Goal: Transaction & Acquisition: Download file/media

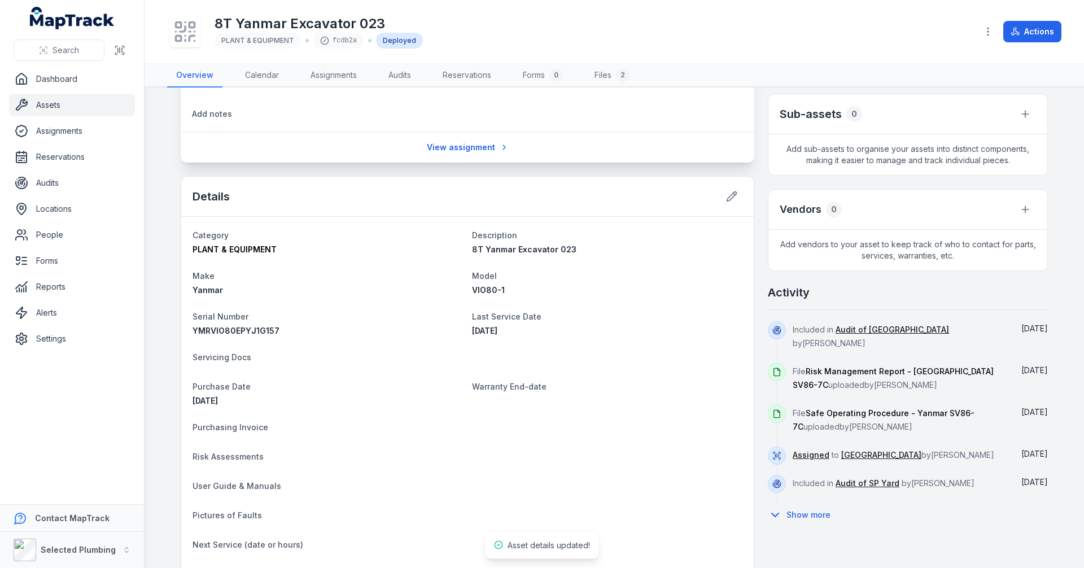
scroll to position [282, 0]
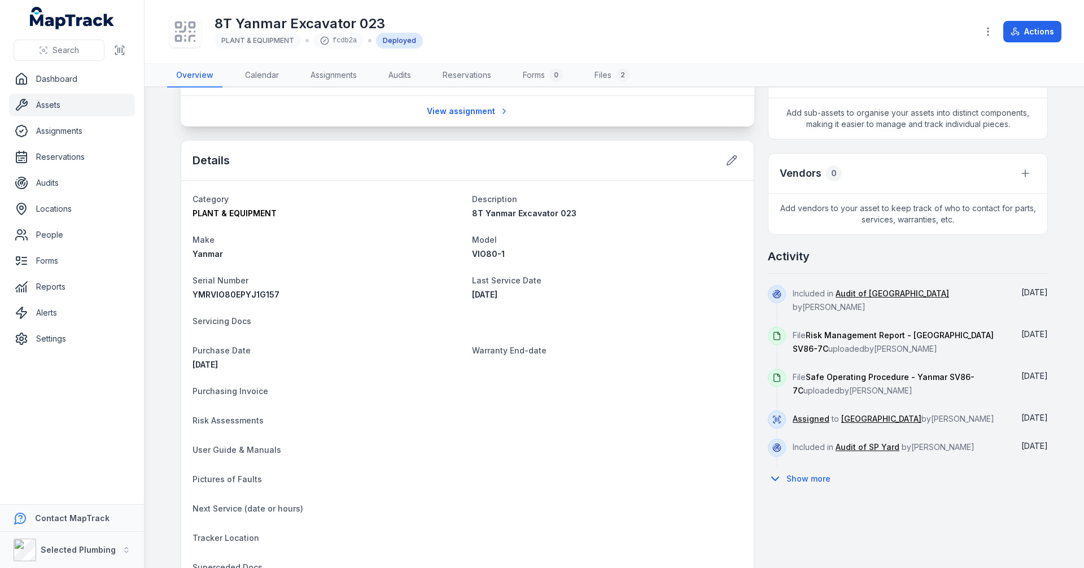
click at [162, 225] on main "[STREET_ADDRESS] Location [GEOGRAPHIC_DATA] Date [DATE] 8:24 am Condition Pictu…" at bounding box center [615, 328] width 940 height 481
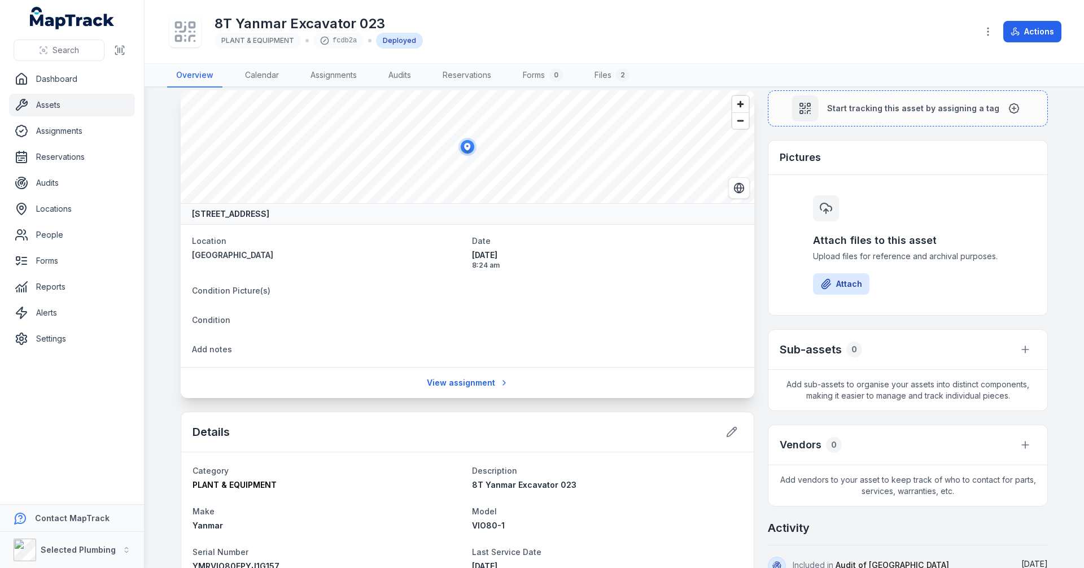
scroll to position [0, 0]
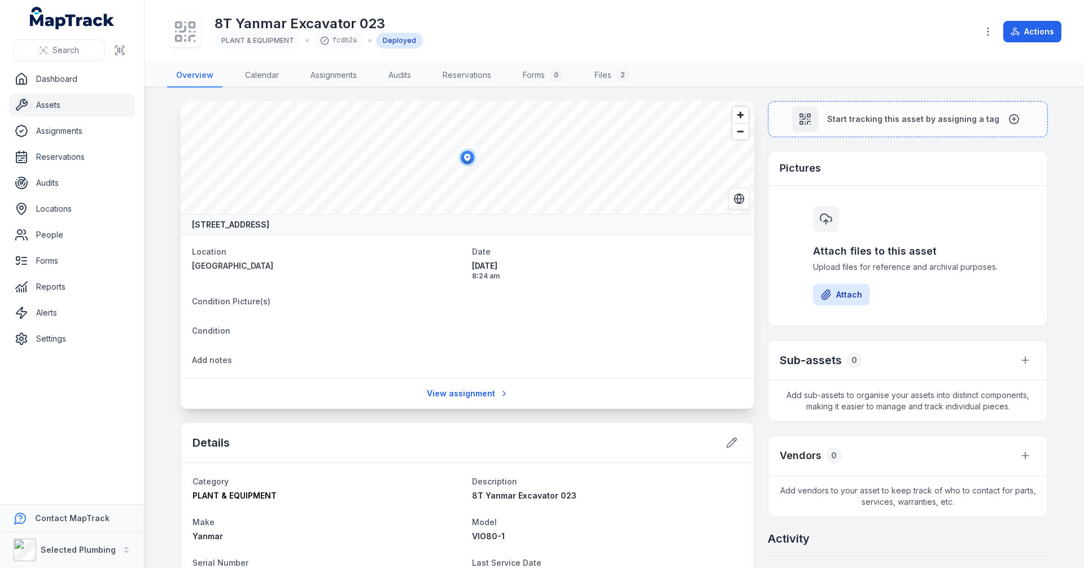
click at [163, 220] on main "[STREET_ADDRESS] Location [GEOGRAPHIC_DATA] Date [DATE] 8:24 am Condition Pictu…" at bounding box center [615, 328] width 940 height 481
click at [58, 108] on link "Assets" at bounding box center [72, 105] width 126 height 23
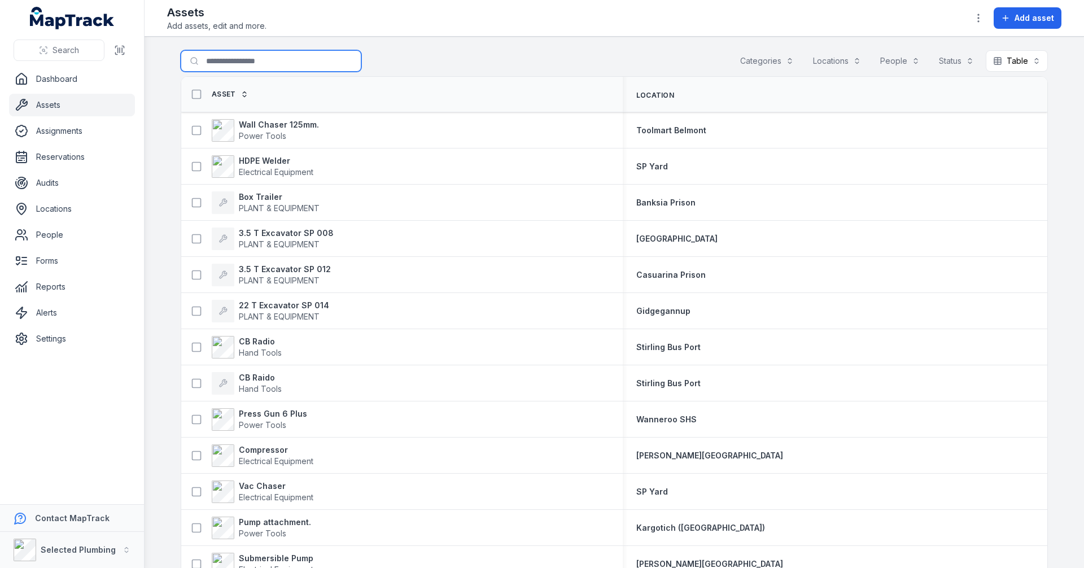
click at [239, 60] on input "Search for assets" at bounding box center [271, 60] width 181 height 21
type input "*********"
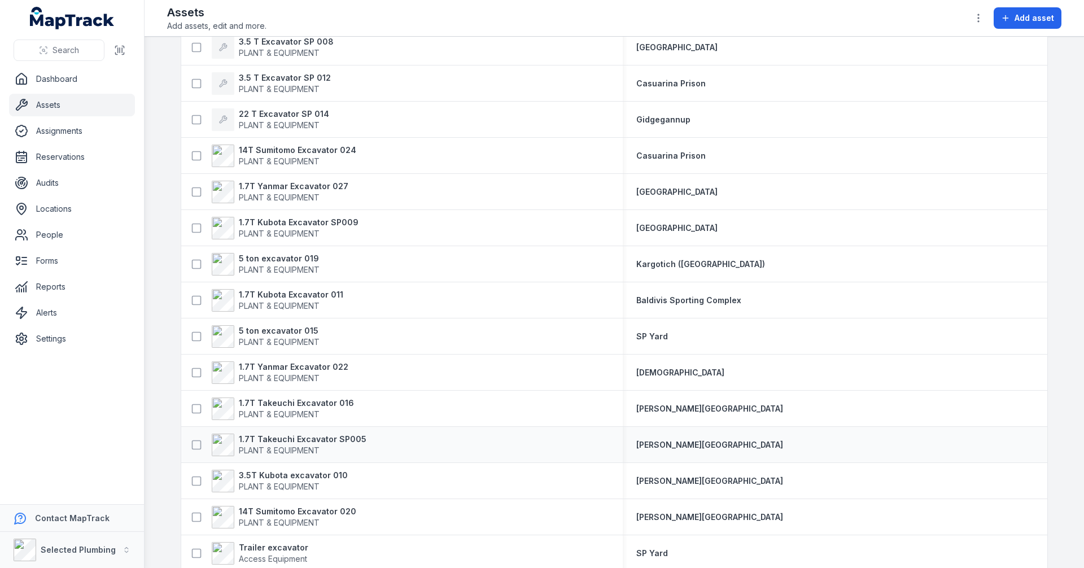
scroll to position [136, 0]
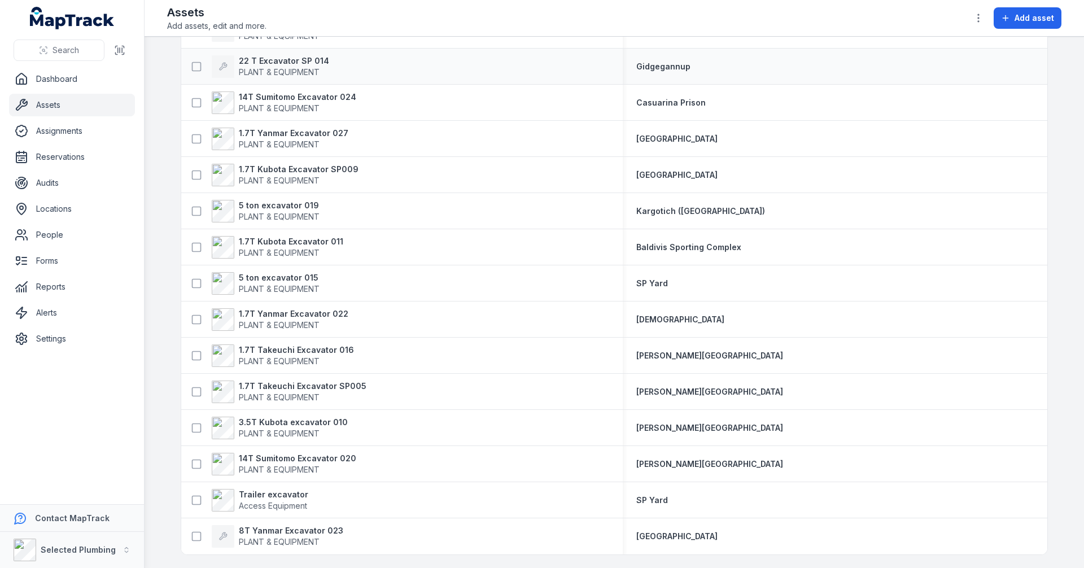
click at [346, 68] on div "22 T Excavator SP 014 PLANT & EQUIPMENT" at bounding box center [398, 66] width 424 height 23
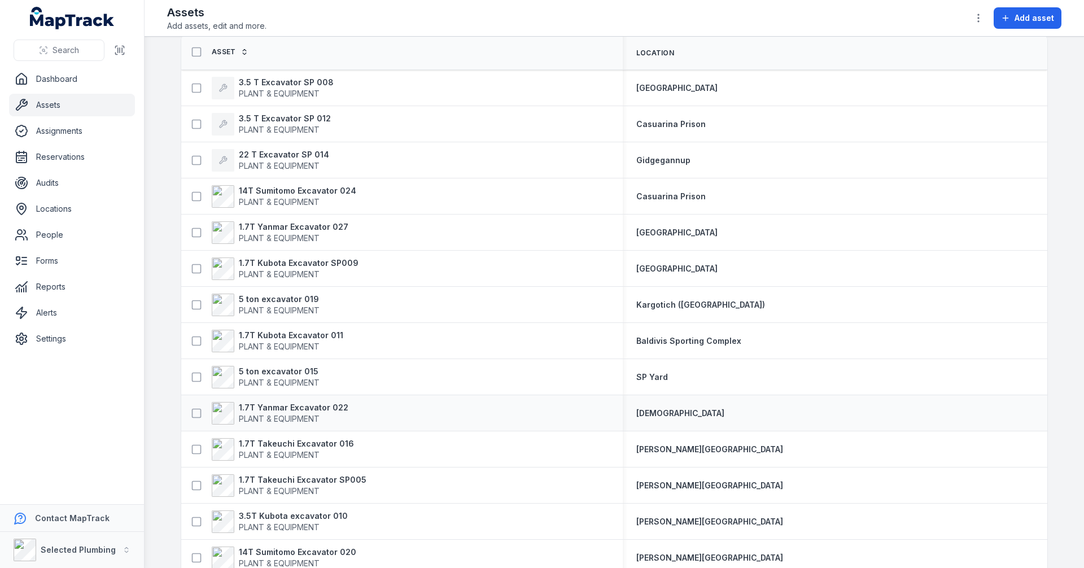
scroll to position [56, 0]
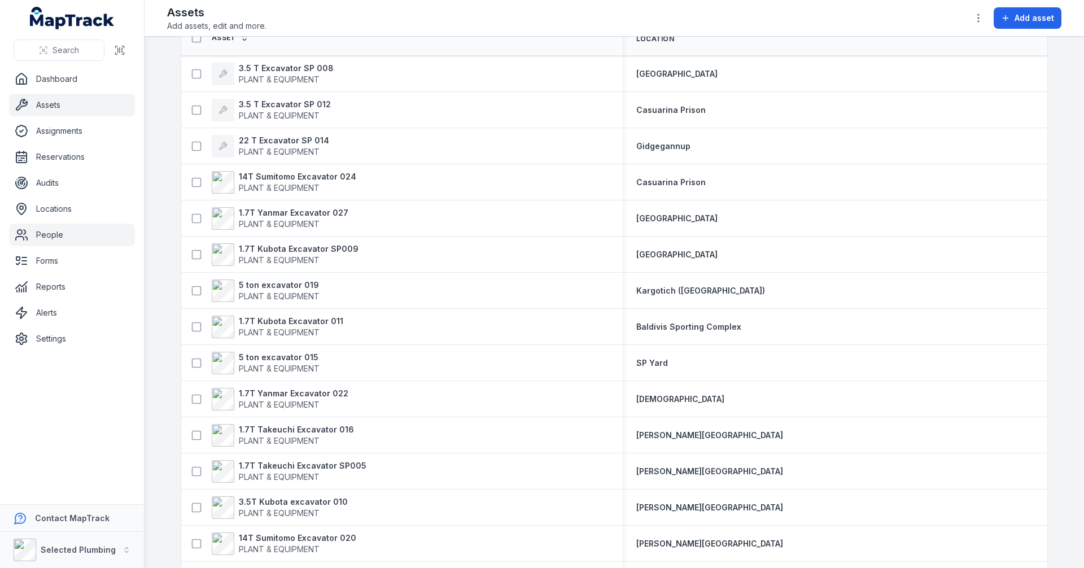
click at [46, 237] on link "People" at bounding box center [72, 235] width 126 height 23
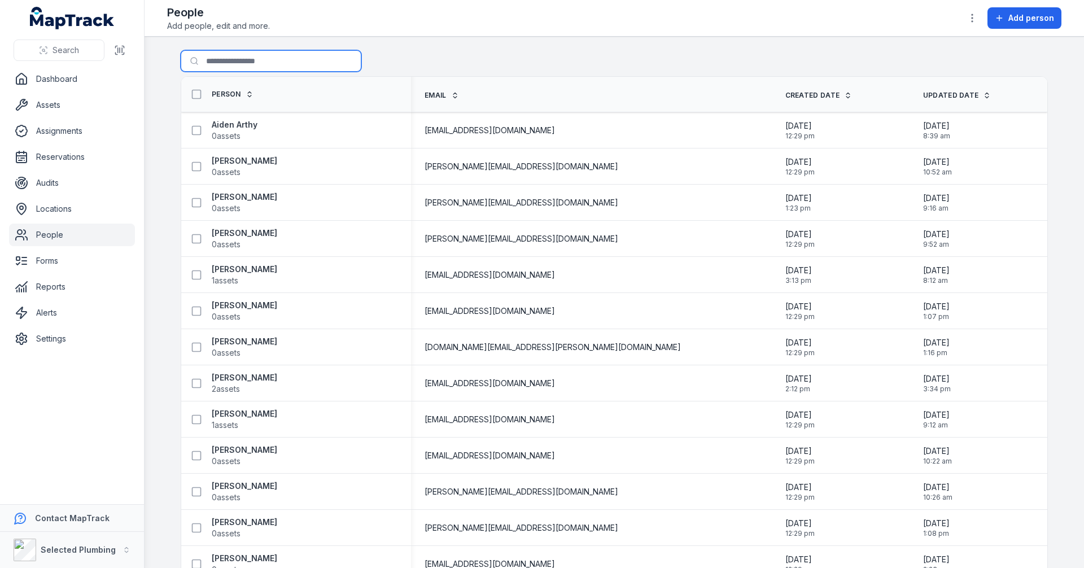
click at [226, 58] on input "Search for people" at bounding box center [271, 60] width 181 height 21
type input "****"
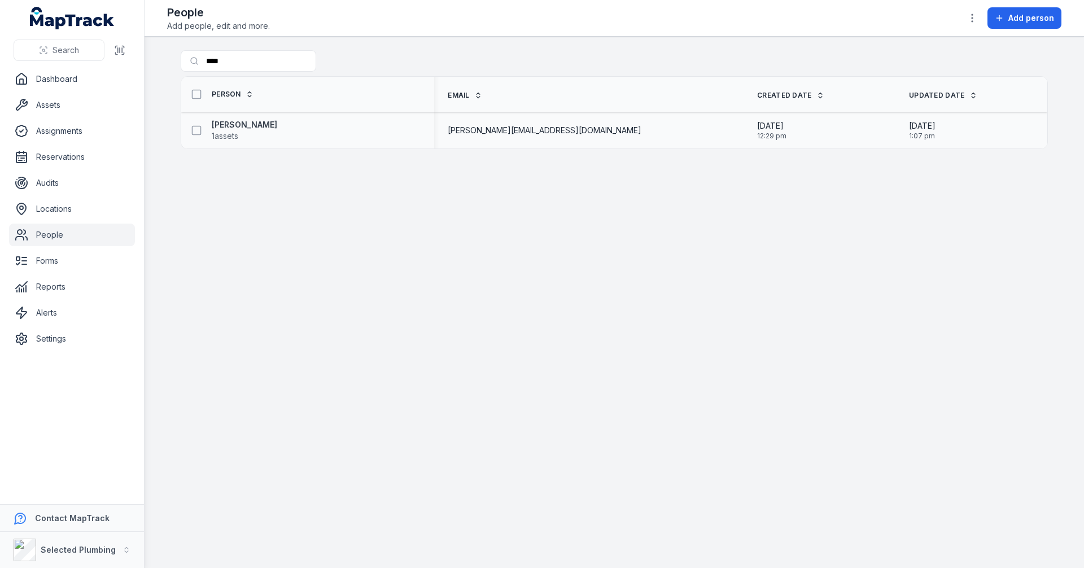
click at [400, 128] on div "[PERSON_NAME] 1 assets" at bounding box center [303, 130] width 235 height 23
click at [235, 125] on strong "[PERSON_NAME]" at bounding box center [245, 124] width 66 height 11
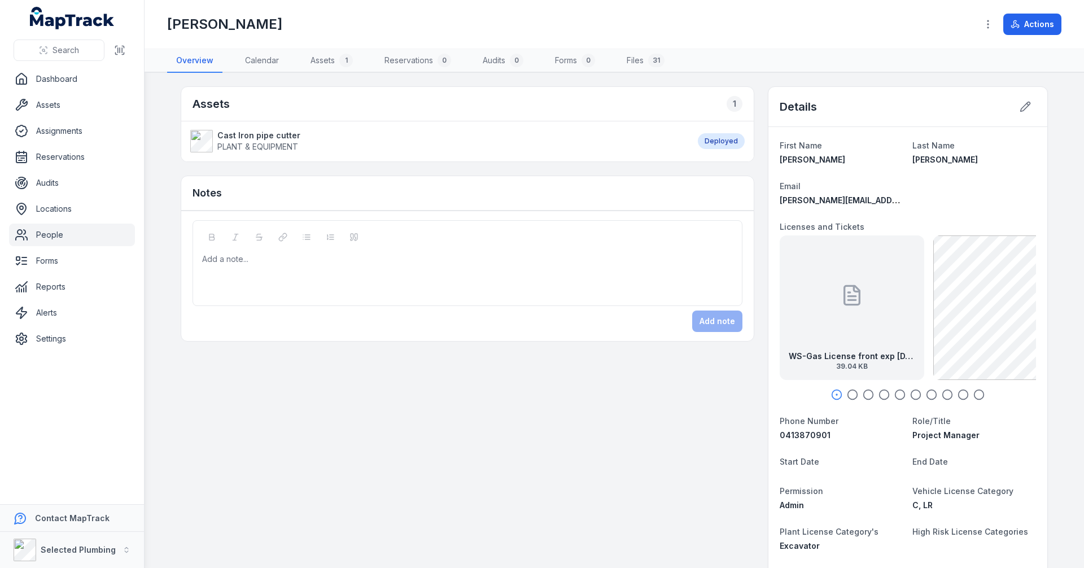
click at [851, 396] on icon "button" at bounding box center [852, 394] width 11 height 11
click at [866, 395] on icon "button" at bounding box center [868, 394] width 11 height 11
click at [895, 394] on icon "button" at bounding box center [900, 394] width 11 height 11
click at [912, 394] on icon "button" at bounding box center [915, 394] width 11 height 11
click at [927, 393] on icon "button" at bounding box center [931, 394] width 11 height 11
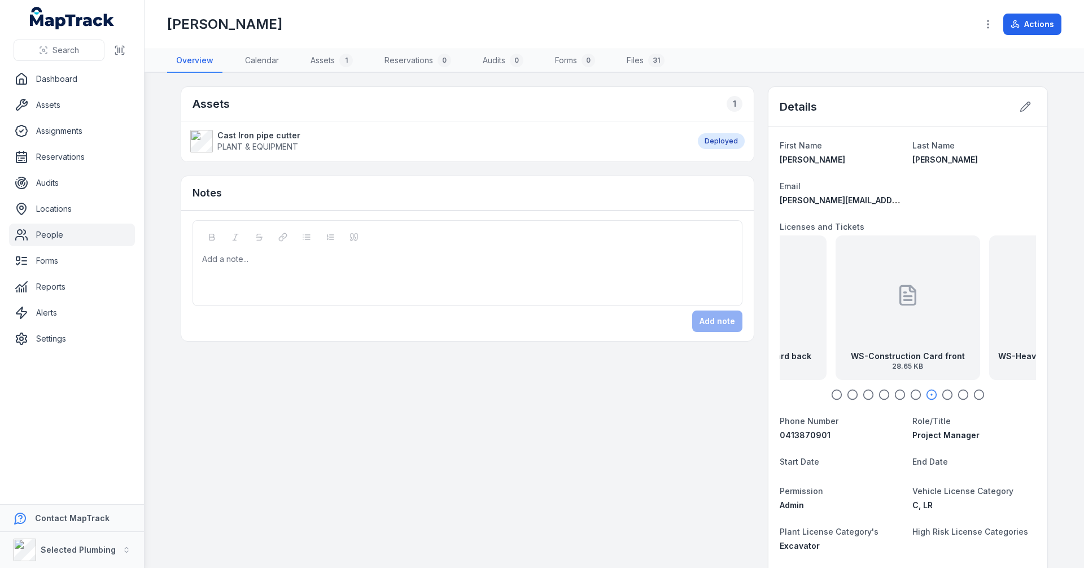
click at [945, 394] on icon "button" at bounding box center [947, 394] width 11 height 11
click at [916, 324] on div "WS-Heavy Vehicle Drivers Liense front exp [DATE] 125.39 KB" at bounding box center [908, 308] width 145 height 145
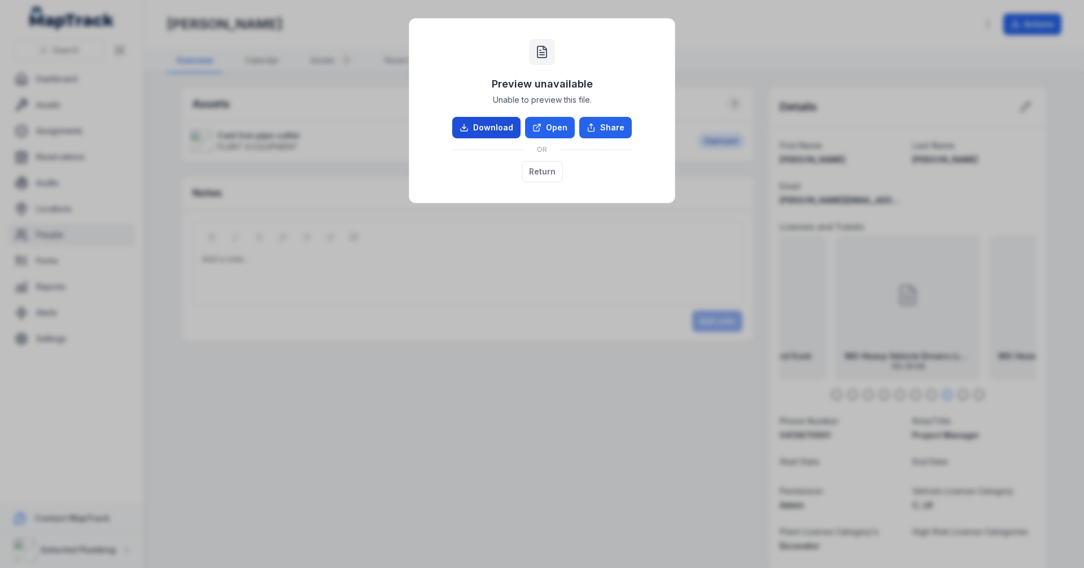
click at [488, 128] on link "Download" at bounding box center [486, 127] width 68 height 21
click at [944, 374] on div "Preview unavailable Unable to preview this file. Download Open Share OR Return" at bounding box center [542, 284] width 1084 height 568
click at [544, 176] on button "Return" at bounding box center [542, 171] width 41 height 21
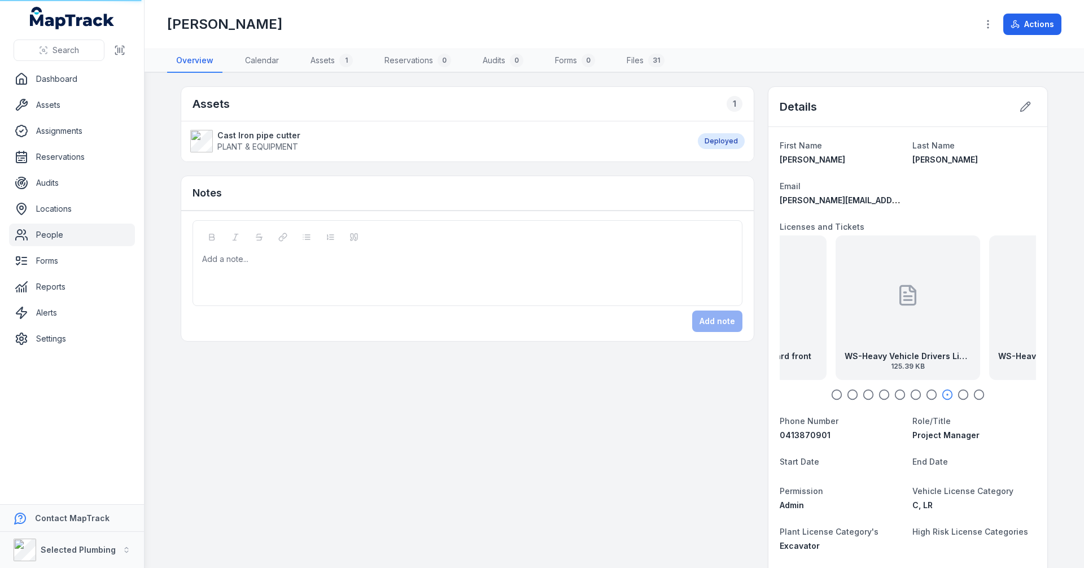
click at [958, 396] on icon "button" at bounding box center [963, 394] width 11 height 11
click at [930, 352] on strong "WS-Heavy Vehicle Drivers License back exp [DATE]" at bounding box center [908, 356] width 127 height 11
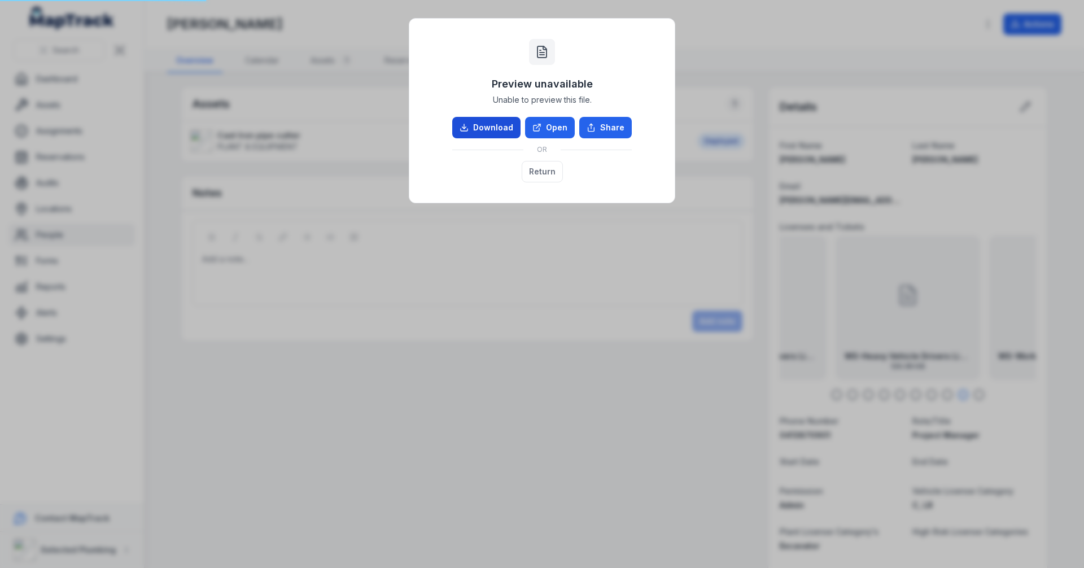
click at [491, 127] on link "Download" at bounding box center [486, 127] width 68 height 21
click at [542, 171] on button "Return" at bounding box center [542, 171] width 41 height 21
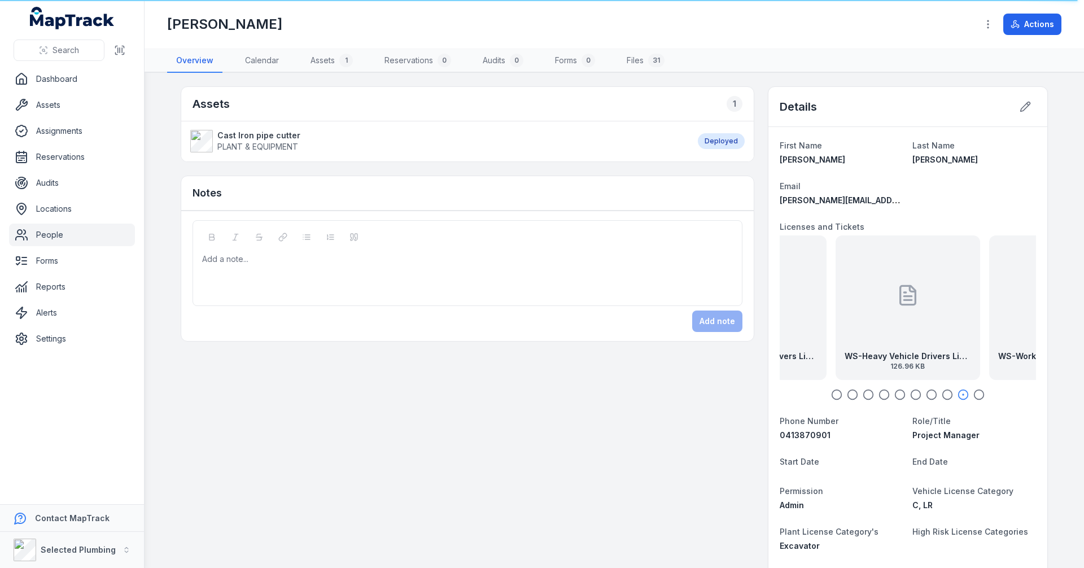
drag, startPoint x: 437, startPoint y: 453, endPoint x: 437, endPoint y: 445, distance: 7.9
